Goal: Transaction & Acquisition: Subscribe to service/newsletter

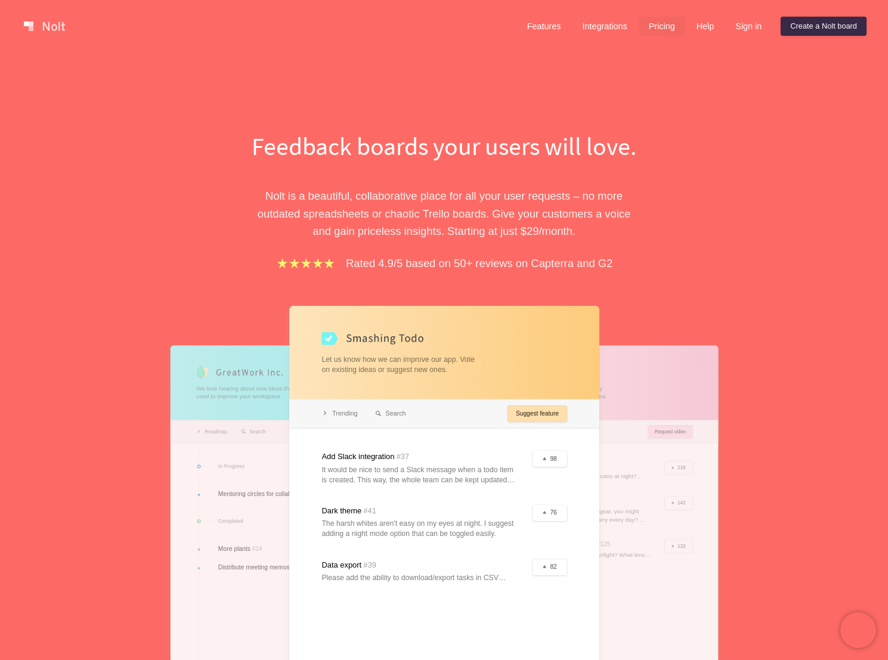
click at [647, 24] on link "Pricing" at bounding box center [661, 26] width 45 height 19
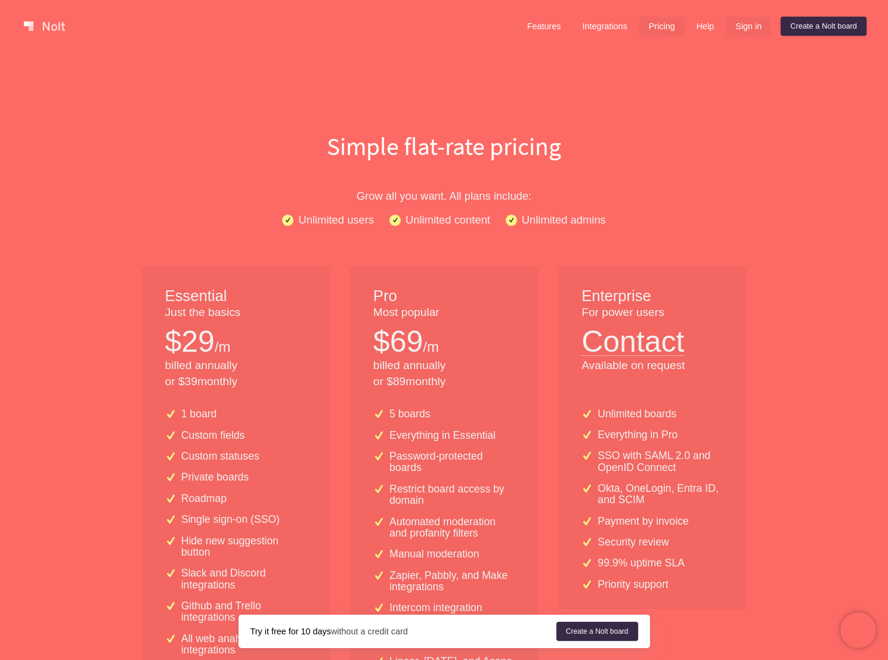
click at [734, 32] on link "Sign in" at bounding box center [748, 26] width 45 height 19
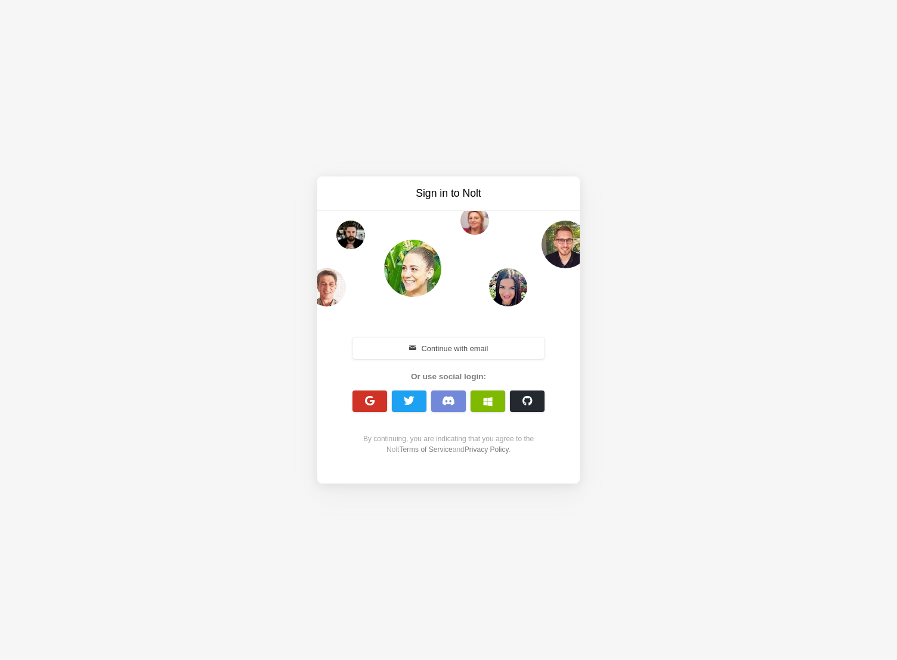
click at [377, 400] on button "button" at bounding box center [369, 400] width 35 height 21
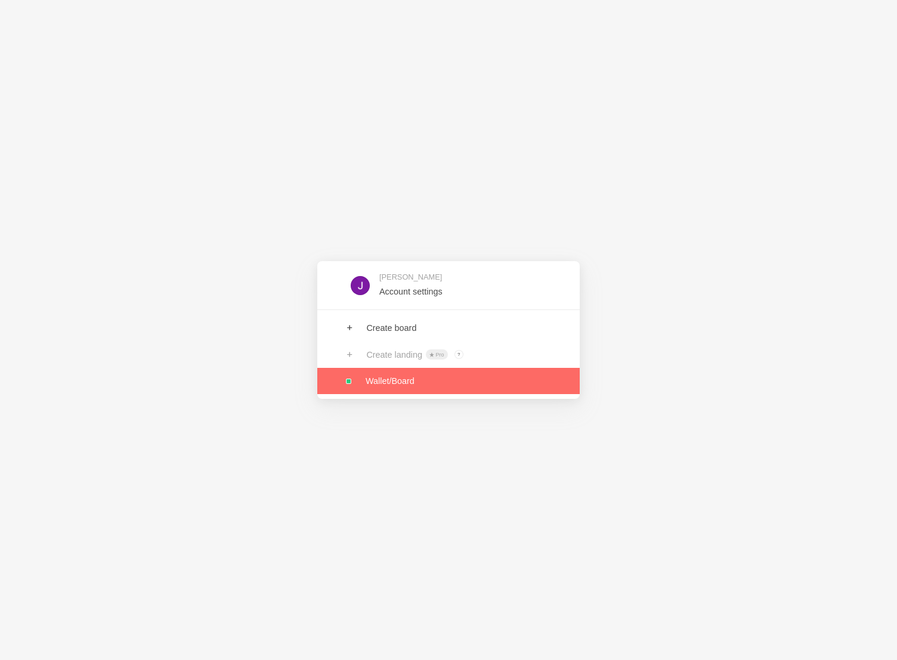
click at [386, 384] on link at bounding box center [448, 381] width 262 height 26
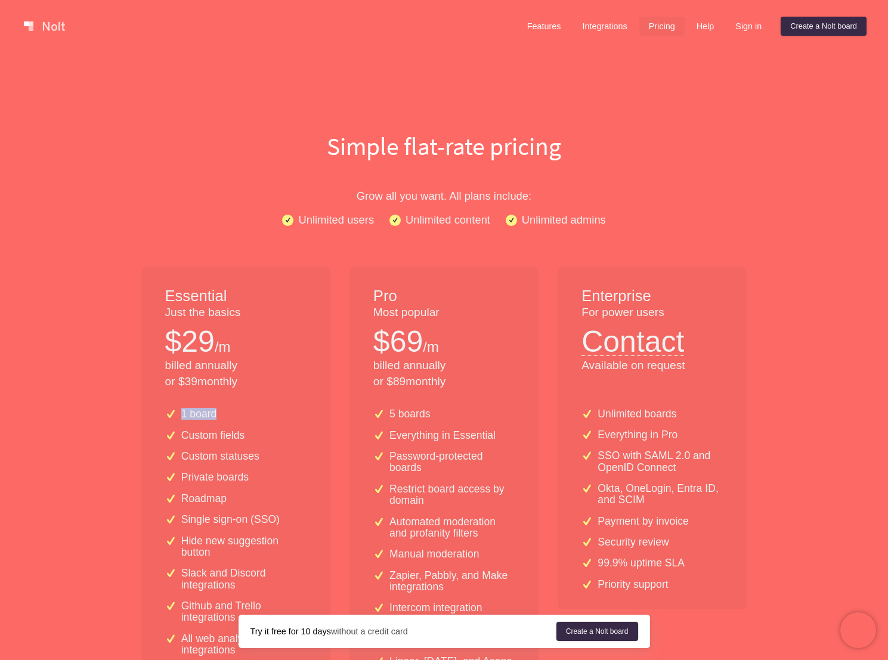
drag, startPoint x: 178, startPoint y: 418, endPoint x: 255, endPoint y: 417, distance: 77.5
click at [255, 417] on div "1 board" at bounding box center [235, 413] width 141 height 11
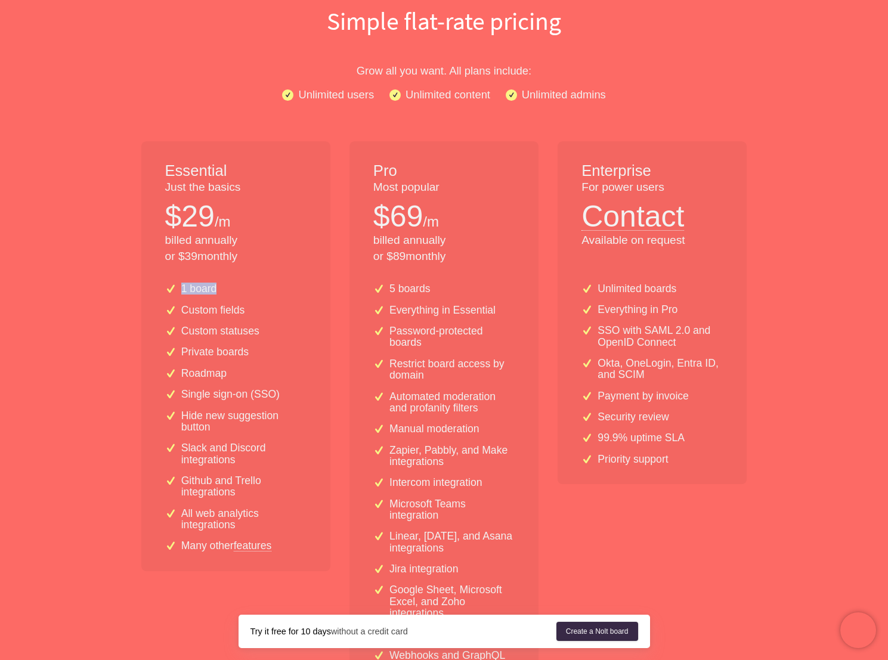
scroll to position [133, 0]
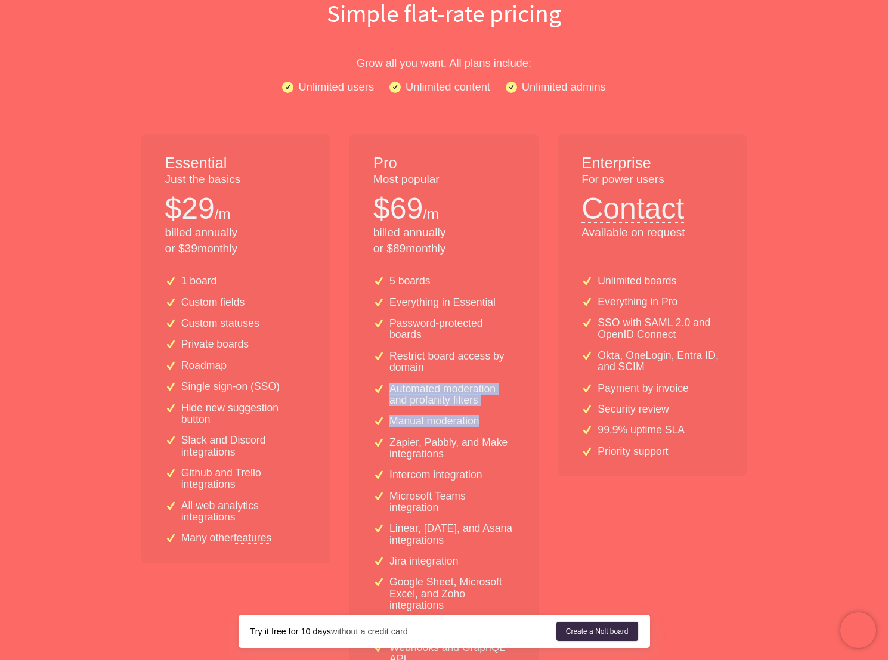
drag, startPoint x: 383, startPoint y: 383, endPoint x: 515, endPoint y: 418, distance: 137.1
click at [515, 418] on div "5 boards Everything in Essential Password-protected boards Restrict board acces…" at bounding box center [443, 475] width 189 height 418
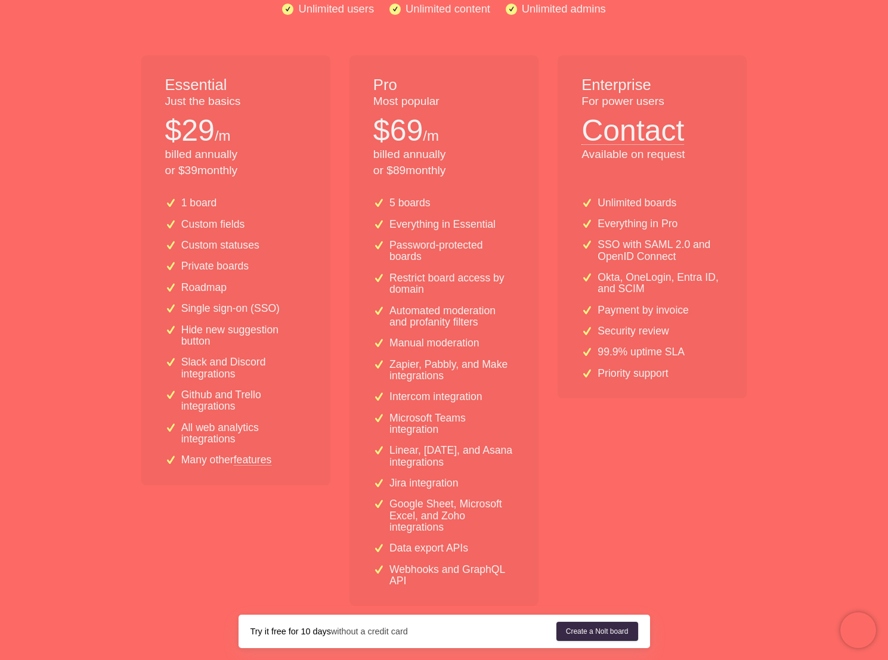
scroll to position [0, 0]
